Goal: Find contact information: Find contact information

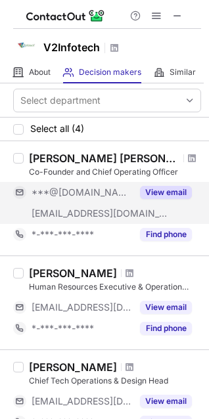
scroll to position [131, 0]
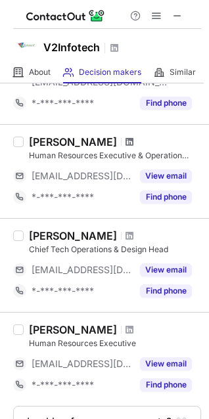
click at [126, 143] on span at bounding box center [130, 142] width 8 height 11
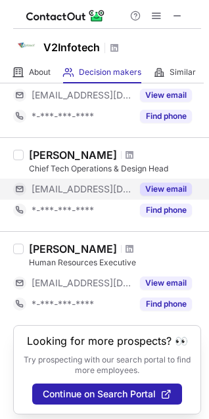
scroll to position [231, 0]
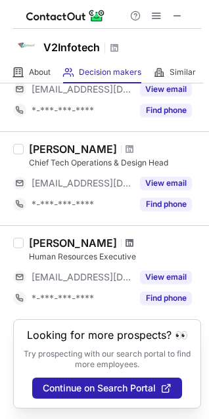
click at [126, 238] on span at bounding box center [130, 243] width 8 height 11
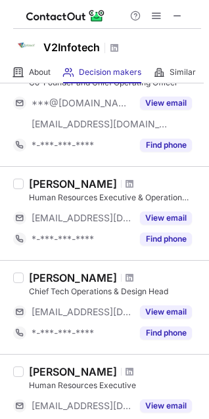
scroll to position [0, 0]
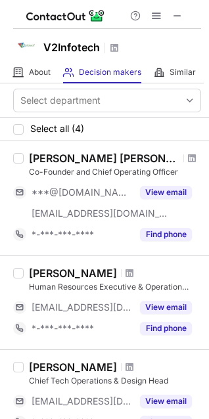
click at [183, 156] on div at bounding box center [192, 158] width 18 height 8
click at [188, 160] on span at bounding box center [192, 158] width 8 height 11
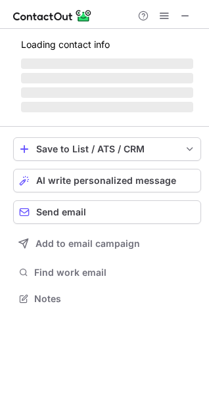
scroll to position [290, 209]
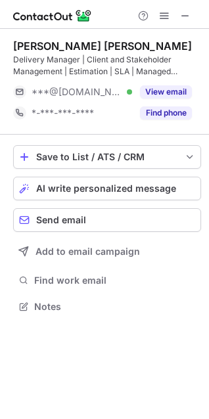
scroll to position [298, 209]
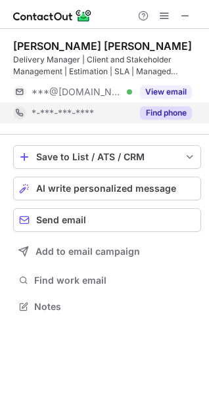
click at [142, 116] on button "Find phone" at bounding box center [166, 112] width 52 height 13
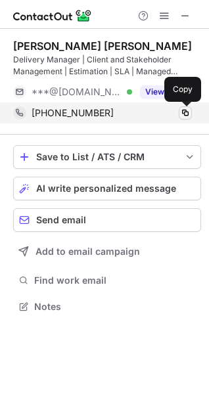
click at [189, 109] on span at bounding box center [185, 113] width 11 height 11
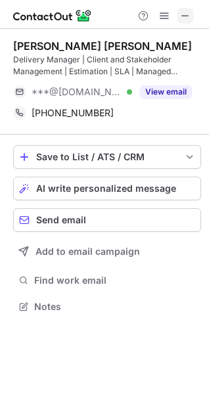
click at [184, 19] on span at bounding box center [185, 16] width 11 height 11
